Goal: Find specific page/section

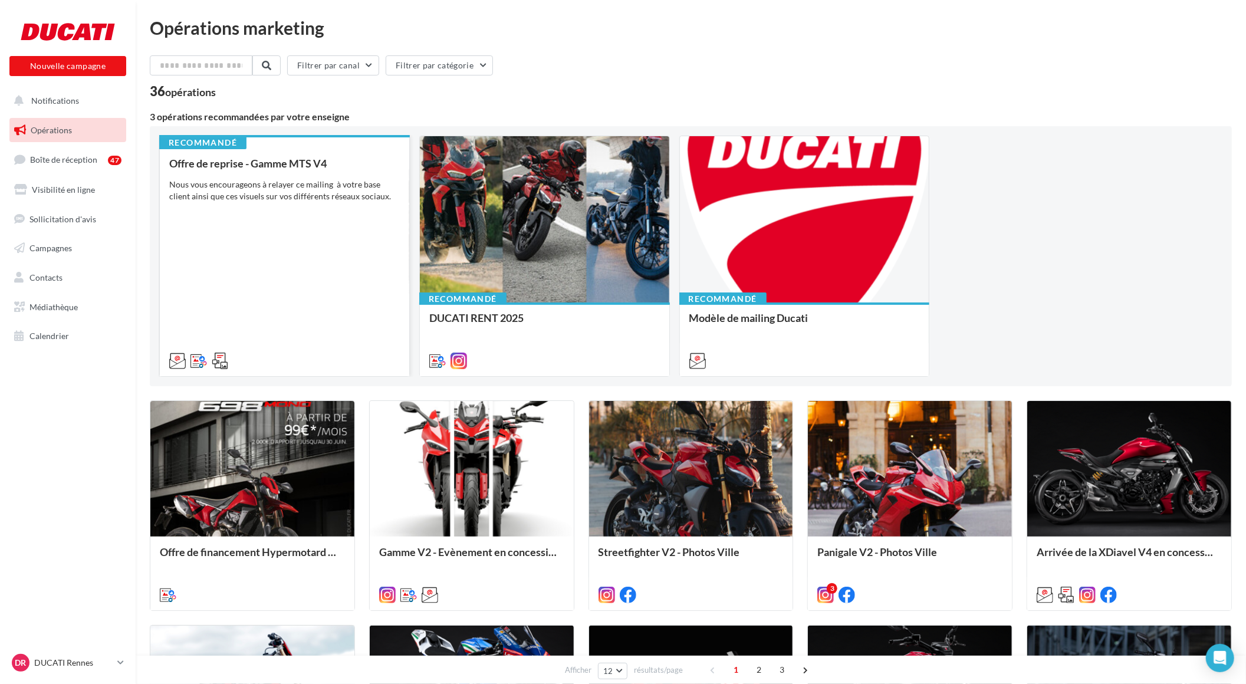
click at [257, 208] on div "Offre de reprise - Gamme MTS V4 Nous vous encourageons à relayer ce mailing à v…" at bounding box center [284, 261] width 231 height 208
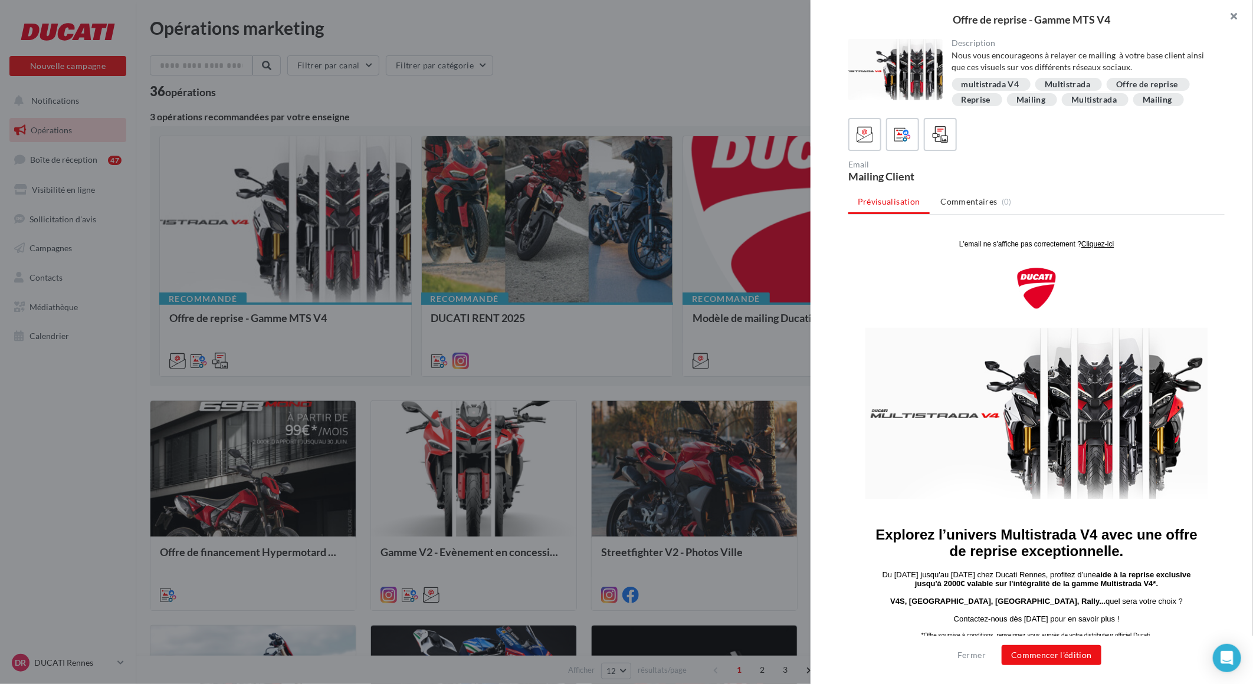
click at [1231, 13] on button "button" at bounding box center [1228, 17] width 47 height 35
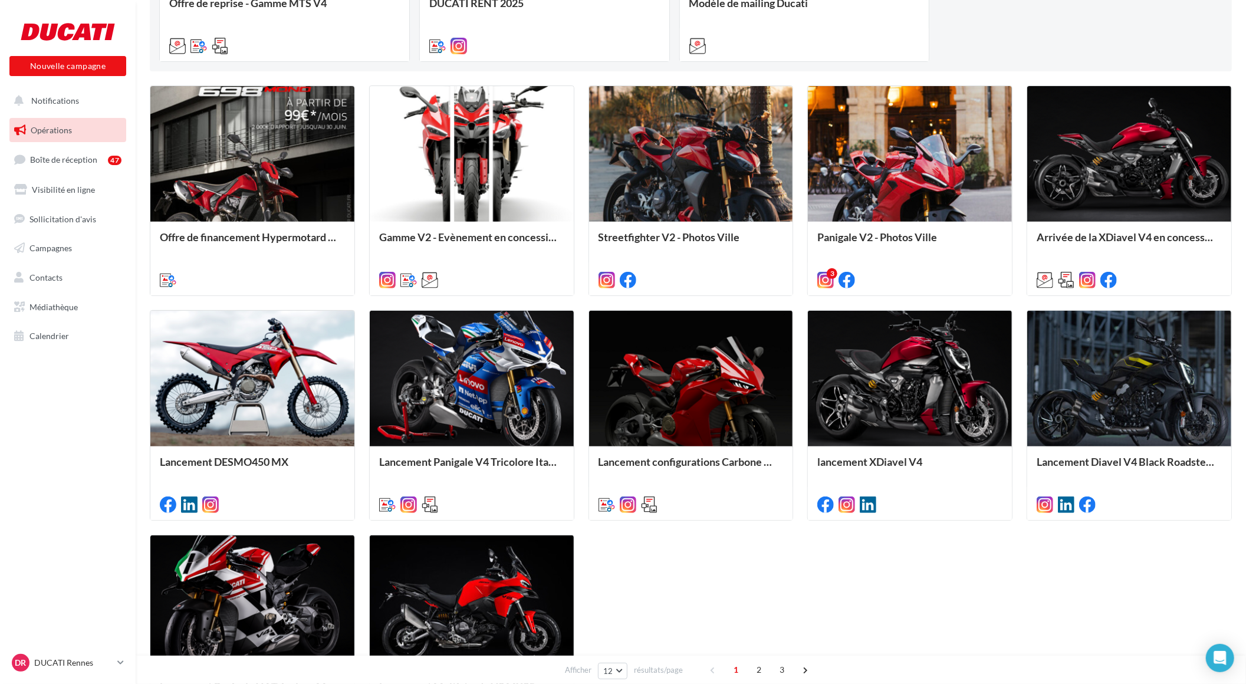
scroll to position [327, 0]
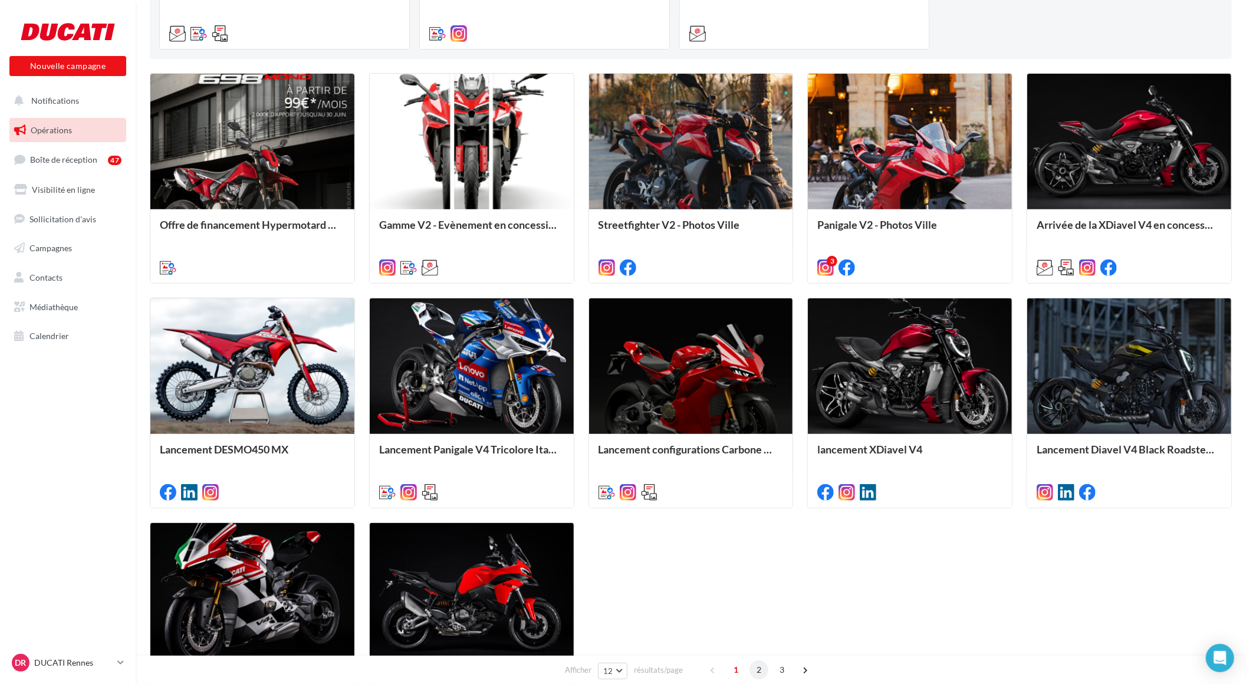
click at [758, 670] on span "2" at bounding box center [759, 669] width 19 height 19
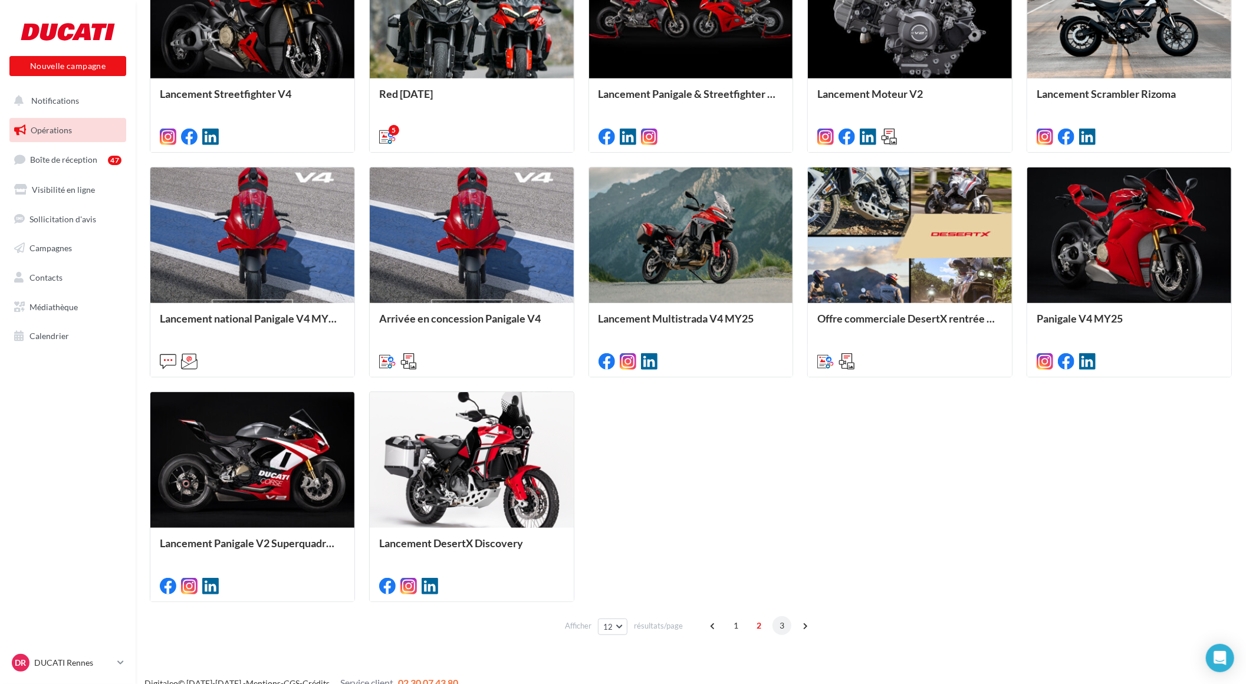
click at [784, 622] on span "3" at bounding box center [782, 625] width 19 height 19
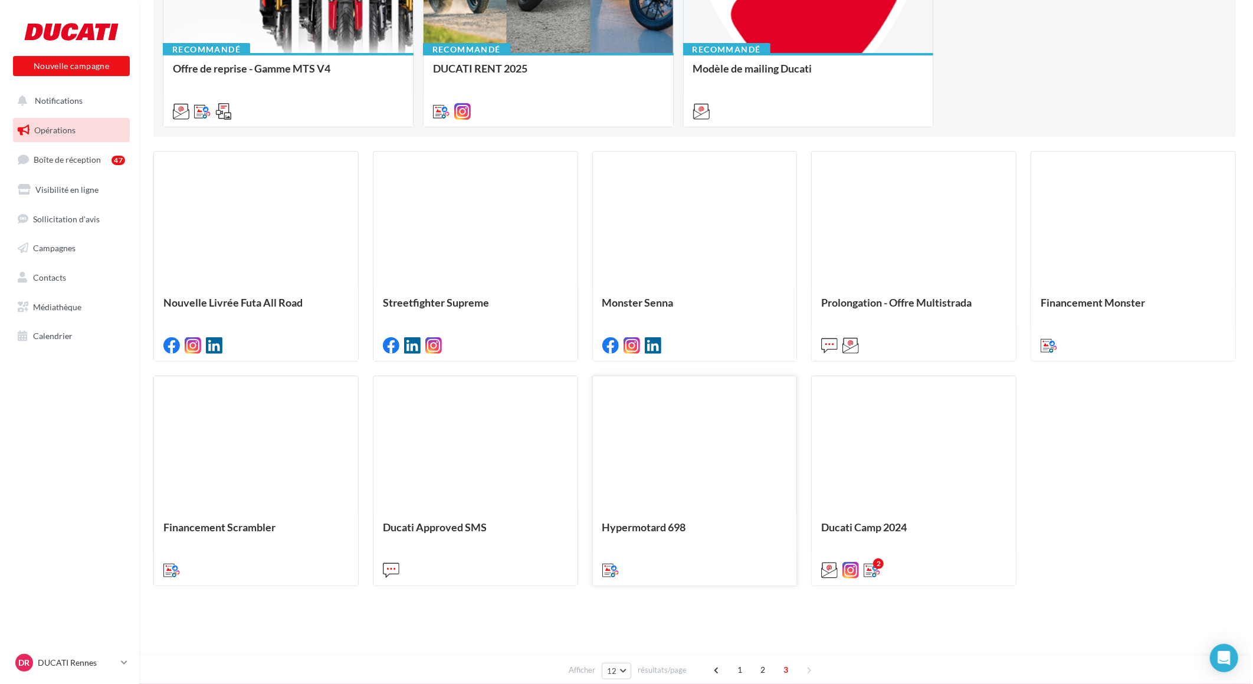
scroll to position [0, 0]
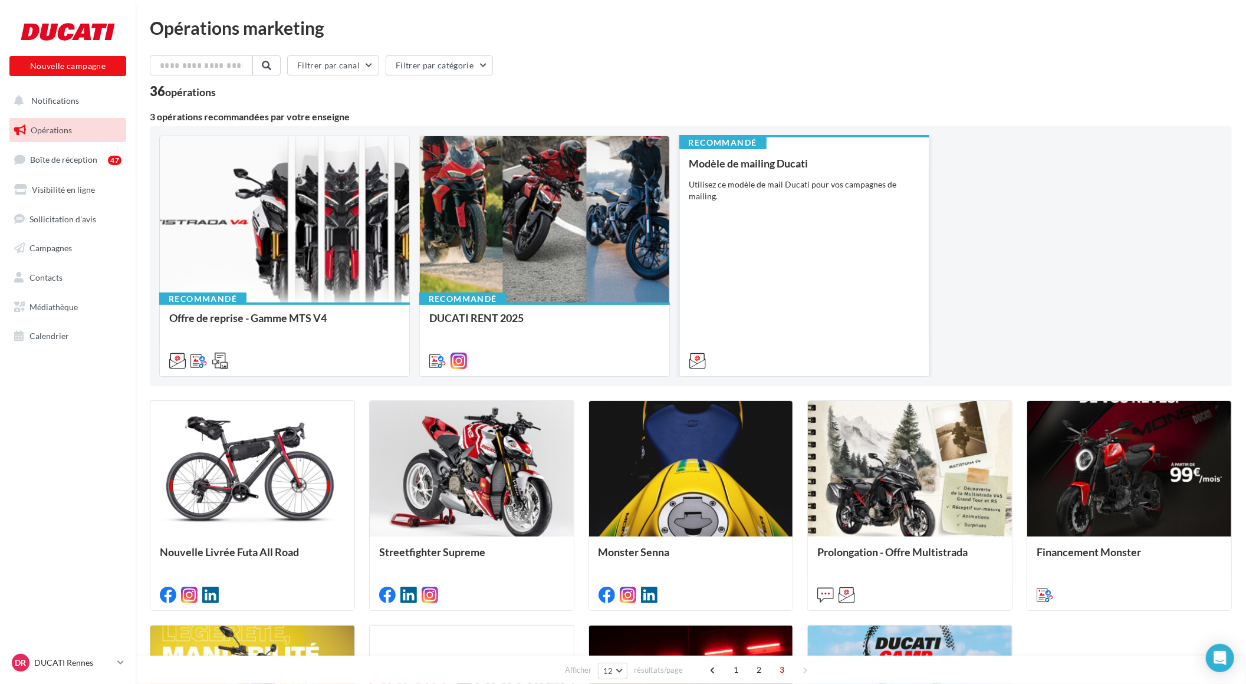
click at [818, 311] on div "Modèle de mailing Ducati Utilisez ce modèle de mail Ducati pour vos campagnes d…" at bounding box center [804, 261] width 231 height 208
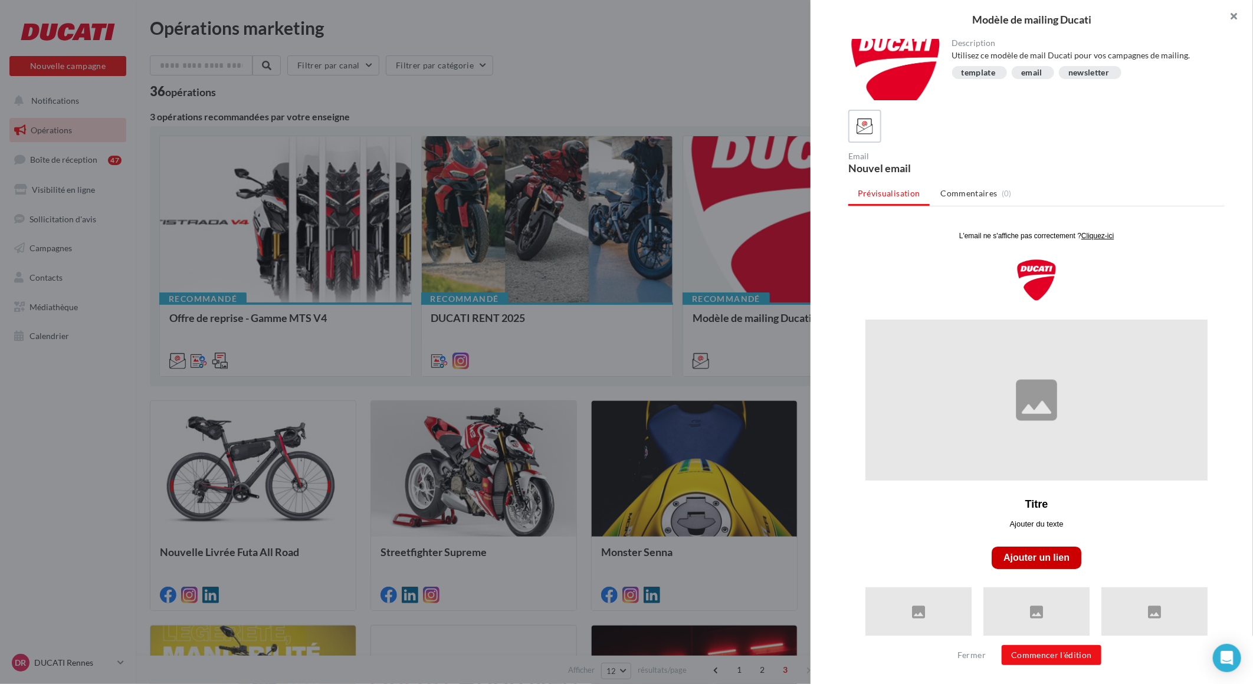
click at [1235, 9] on button "button" at bounding box center [1228, 17] width 47 height 35
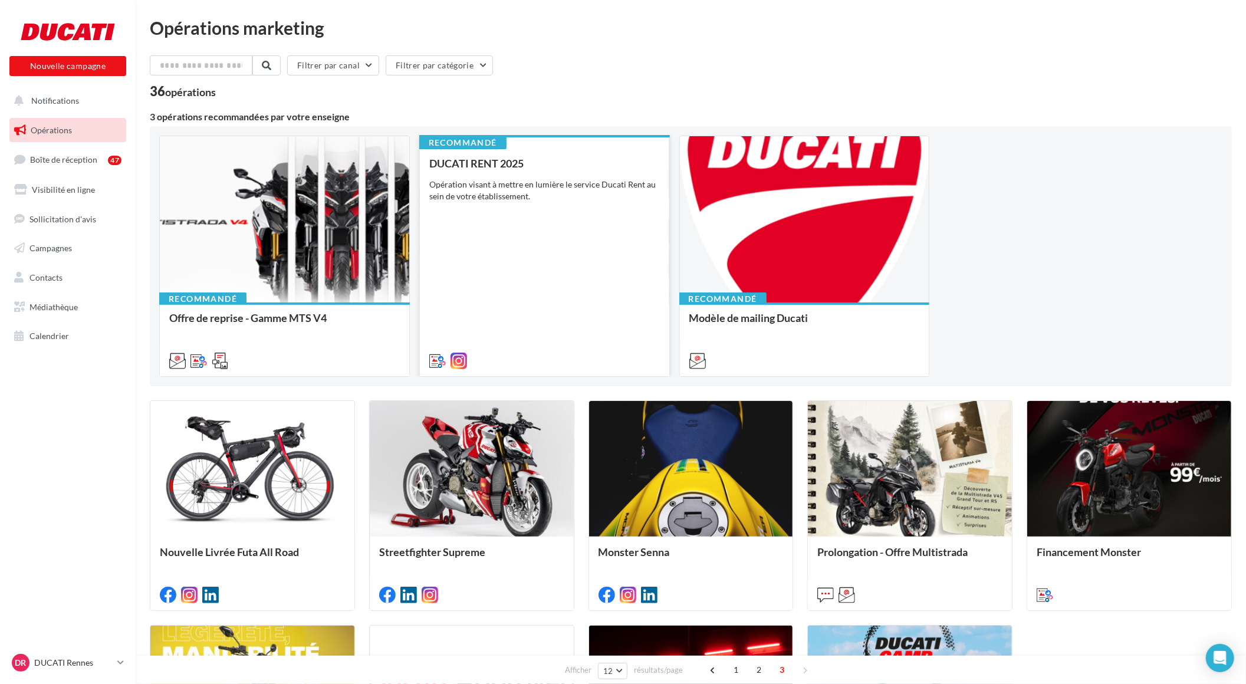
click at [570, 235] on div "DUCATI RENT 2025 Opération visant à mettre en lumière le service Ducati Rent au…" at bounding box center [544, 261] width 231 height 208
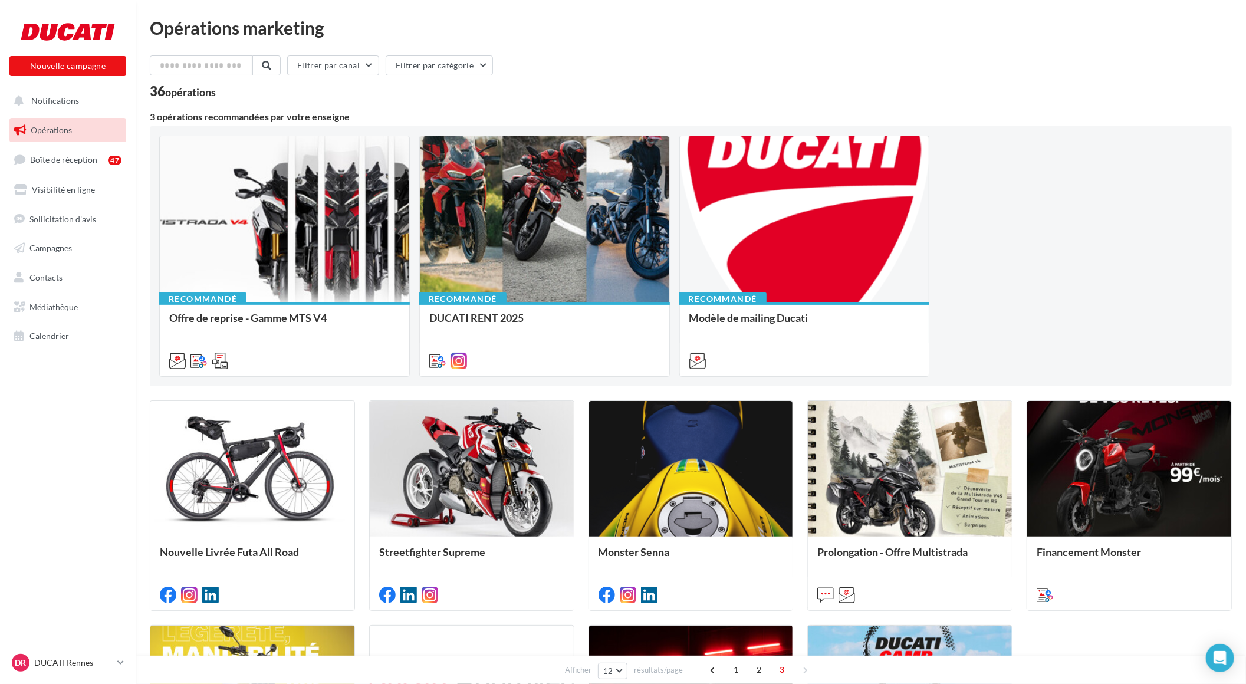
click at [329, 312] on div "Offre de reprise - Gamme MTS V4 Nous vous encourageons à relayer ce mailing à v…" at bounding box center [284, 339] width 231 height 54
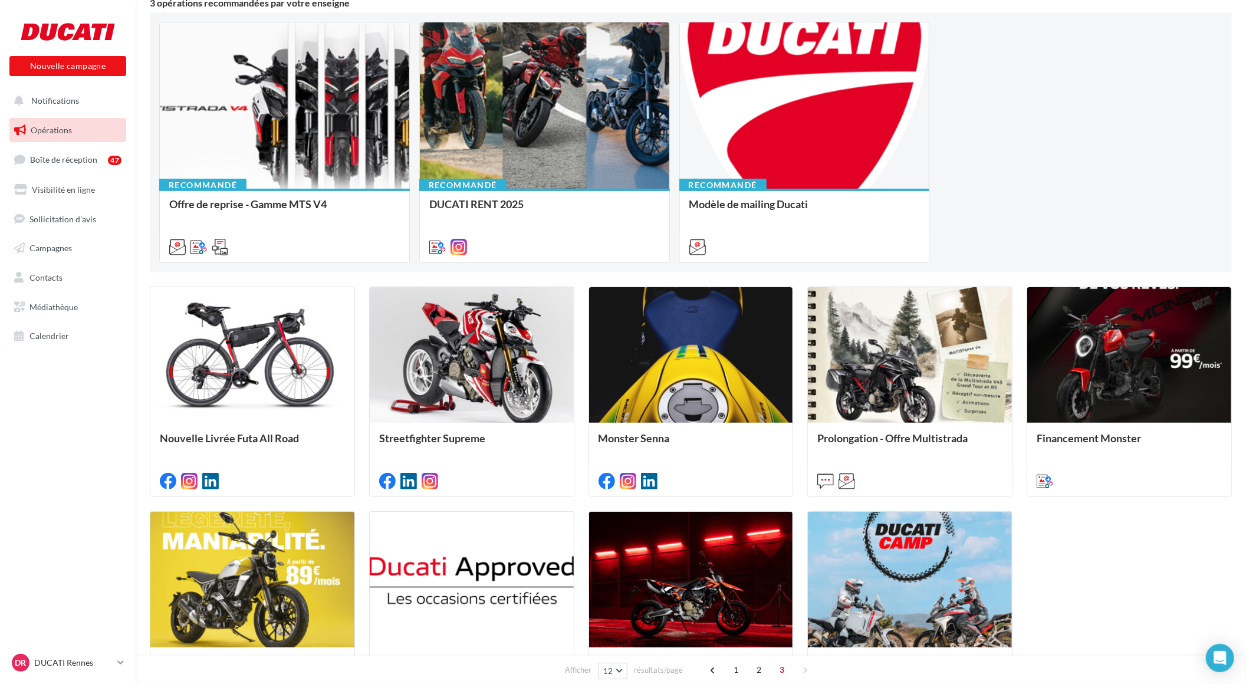
scroll to position [131, 0]
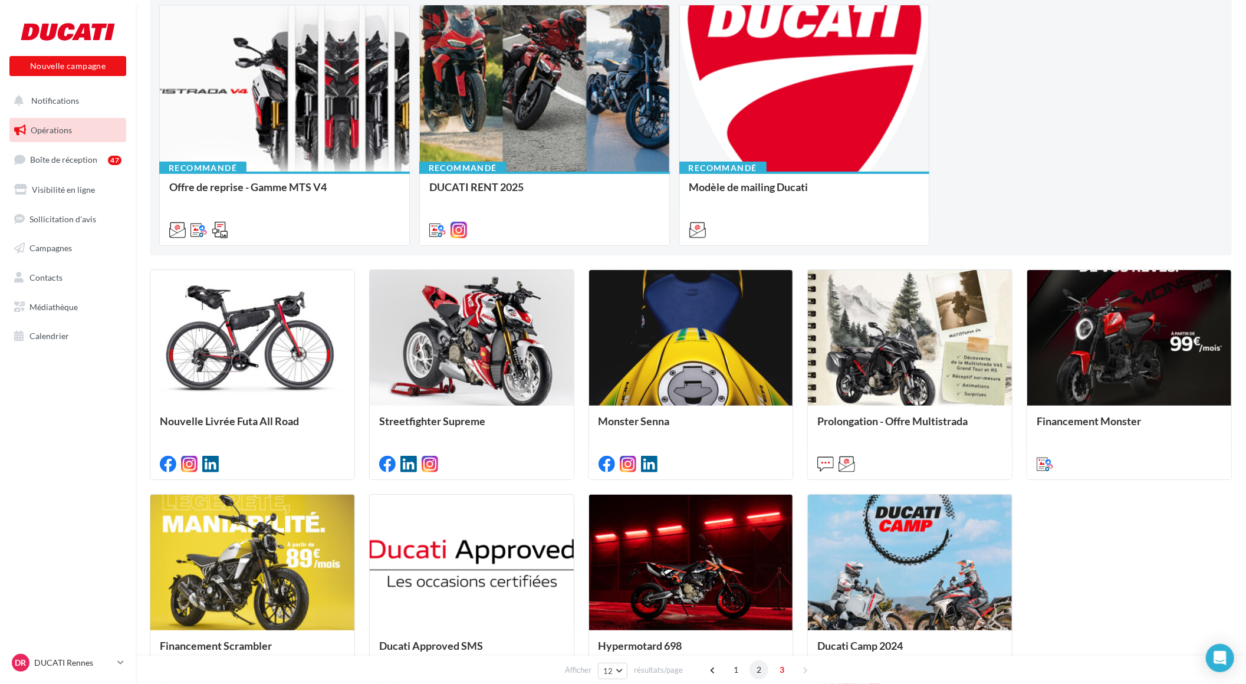
click at [764, 669] on span "2" at bounding box center [759, 669] width 19 height 19
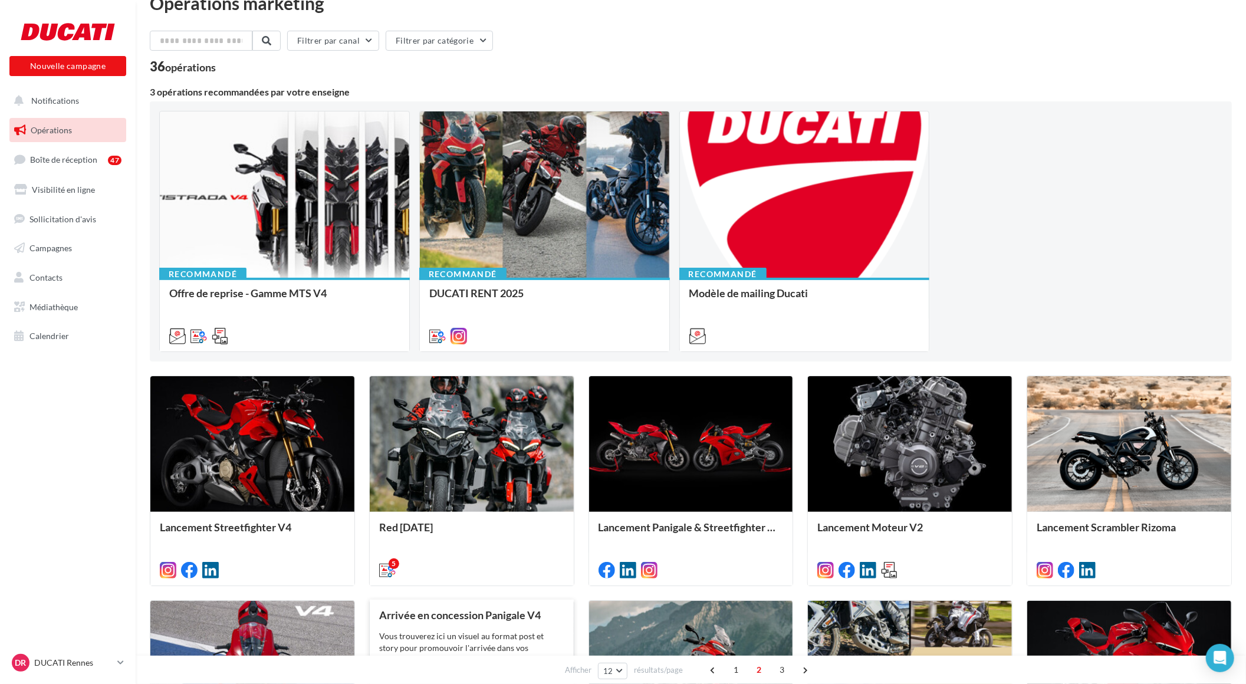
scroll to position [0, 0]
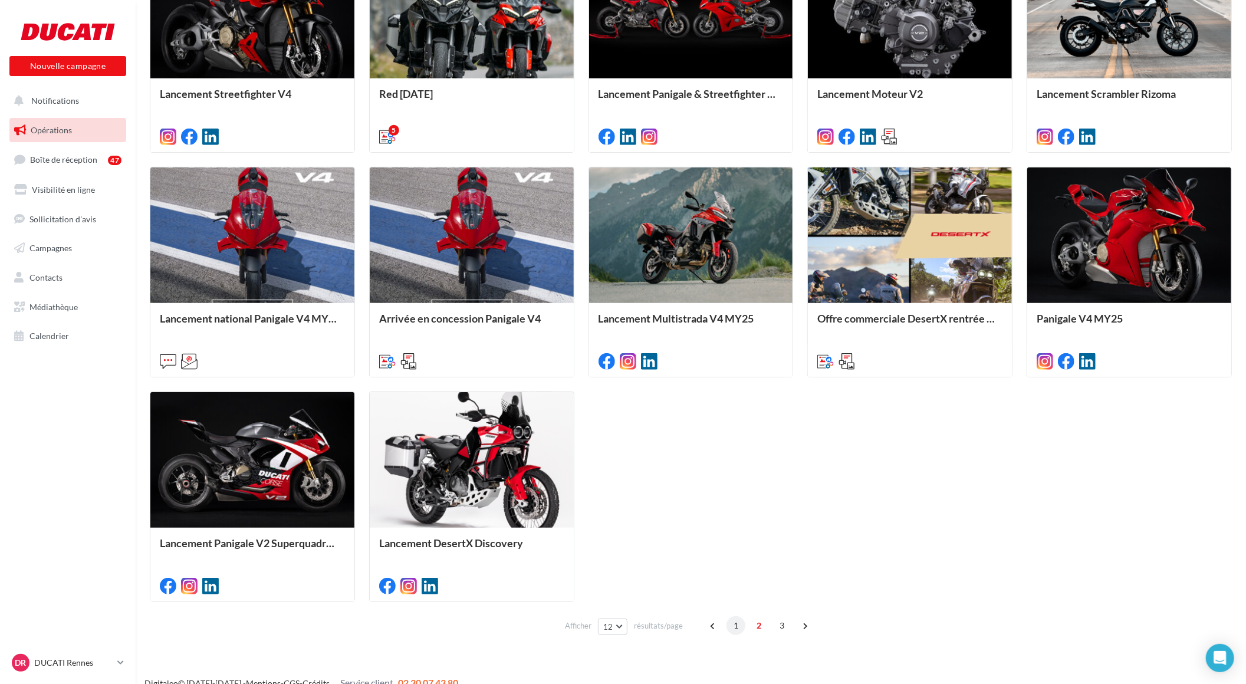
click at [738, 622] on span "1" at bounding box center [736, 625] width 19 height 19
